Goal: Task Accomplishment & Management: Use online tool/utility

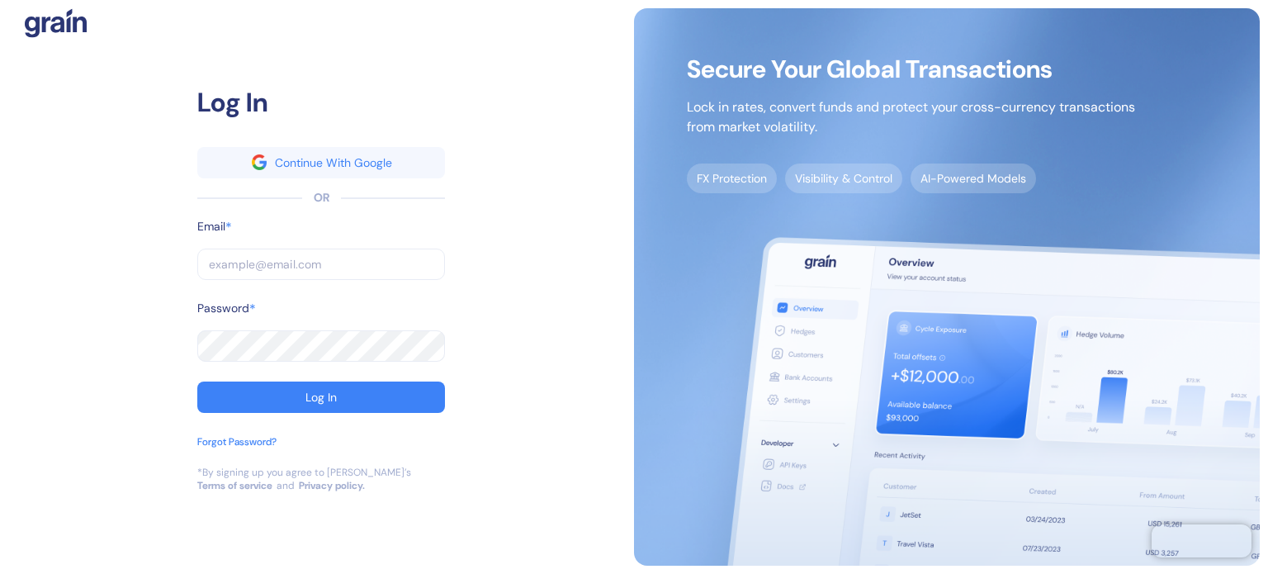
type input "shridatta.patil@stuba.com"
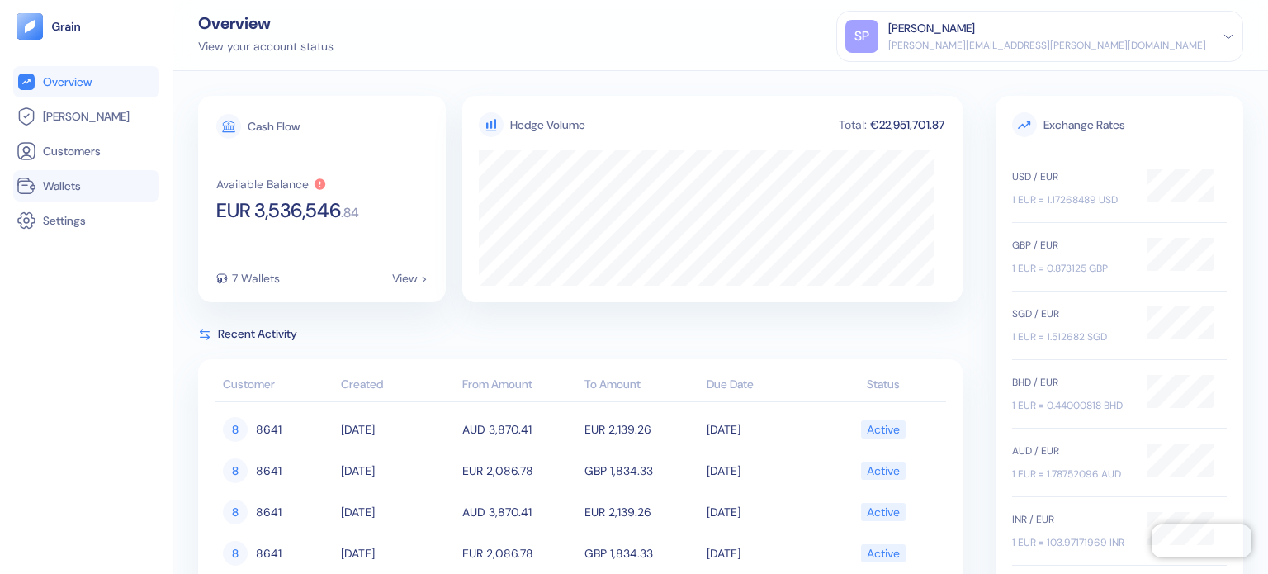
click at [93, 184] on link "Wallets" at bounding box center [87, 186] width 140 height 20
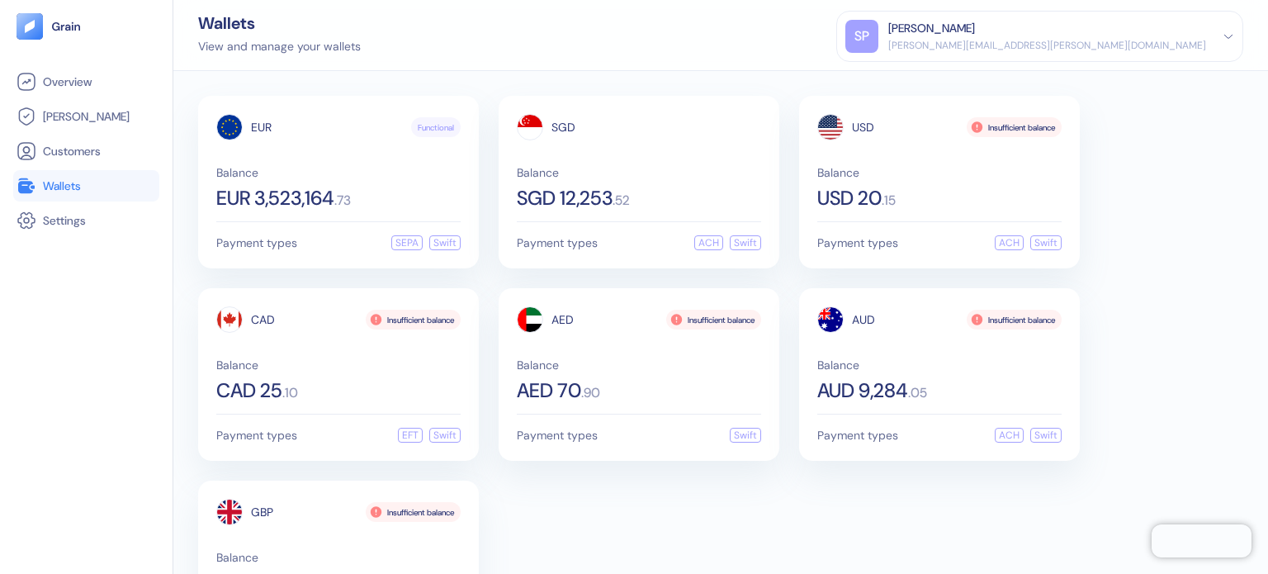
click at [733, 519] on div "EUR Functional Balance EUR 3,523,164 . 73 Payment types SEPA Swift SGD Balance …" at bounding box center [720, 374] width 1045 height 557
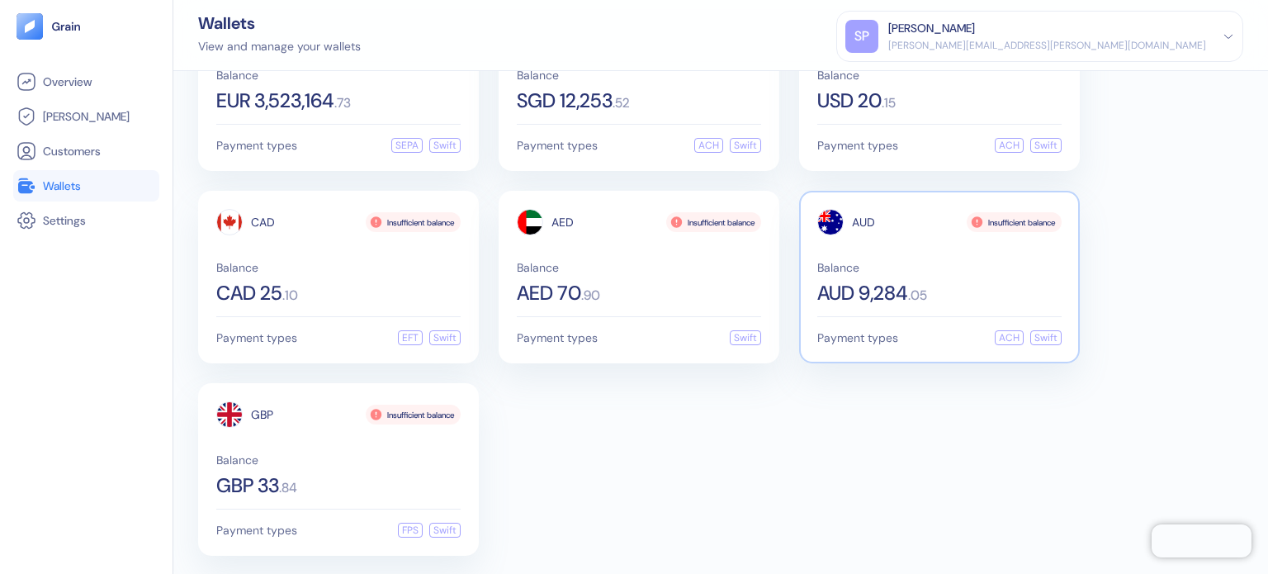
scroll to position [100, 0]
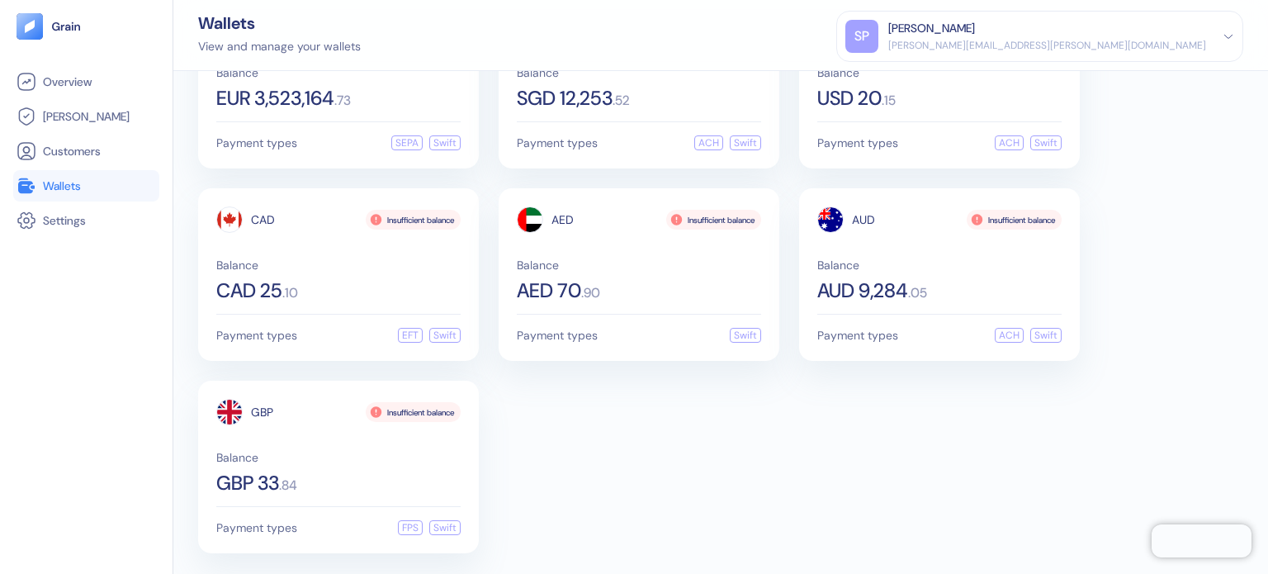
click at [824, 491] on div "EUR Functional Balance EUR 3,523,164 . 73 Payment types SEPA Swift SGD Balance …" at bounding box center [720, 274] width 1045 height 557
click at [783, 465] on div "EUR Functional Balance EUR 3,523,164 . 73 Payment types SEPA Swift SGD Balance …" at bounding box center [720, 274] width 1045 height 557
